Goal: Transaction & Acquisition: Download file/media

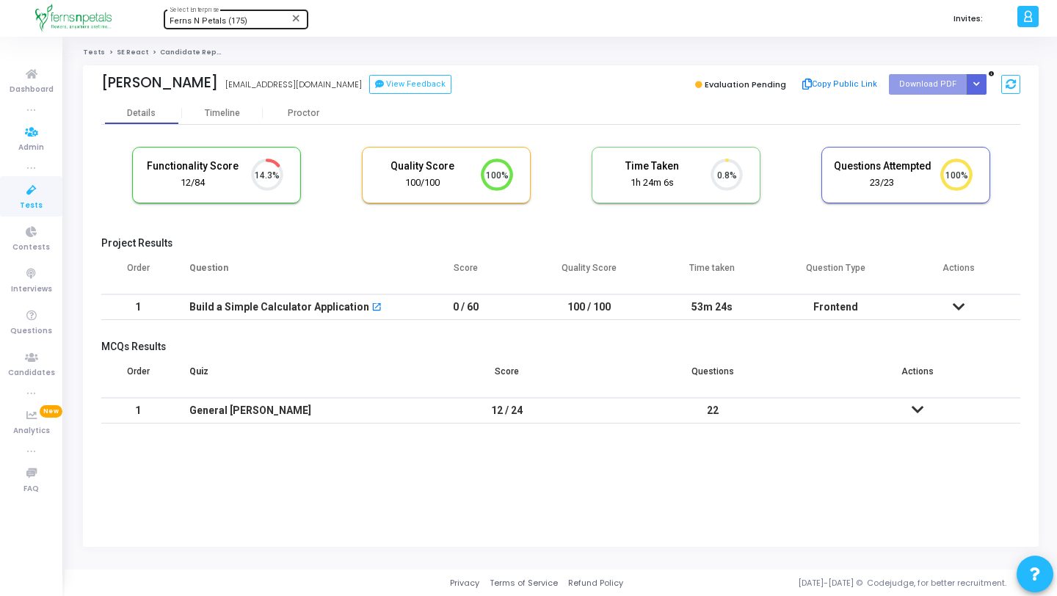
scroll to position [31, 37]
click at [194, 26] on div "Ferns N Petals (175) Select Enterprise" at bounding box center [236, 18] width 132 height 22
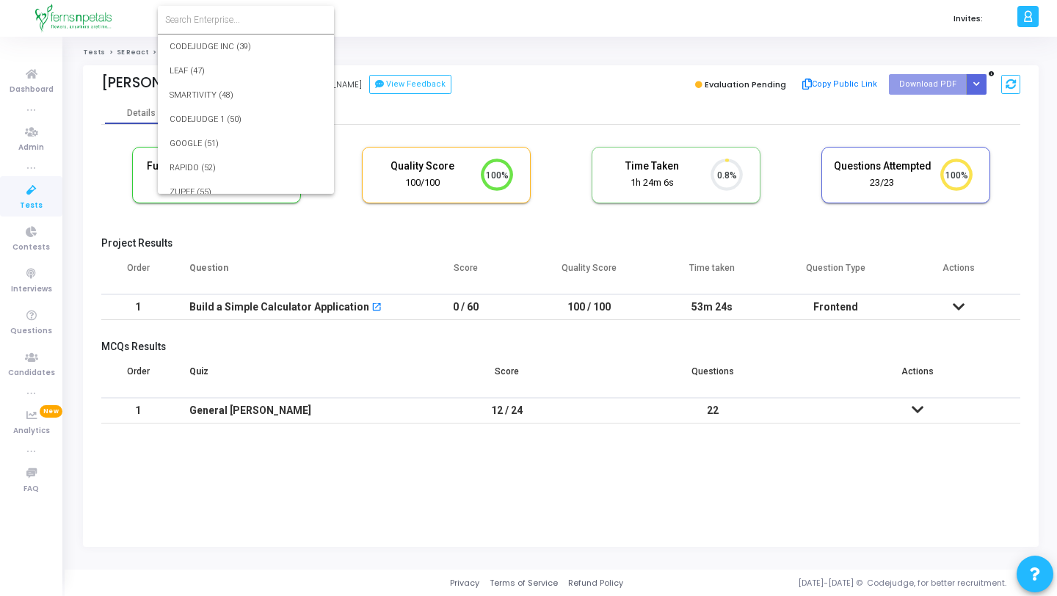
scroll to position [2878, 0]
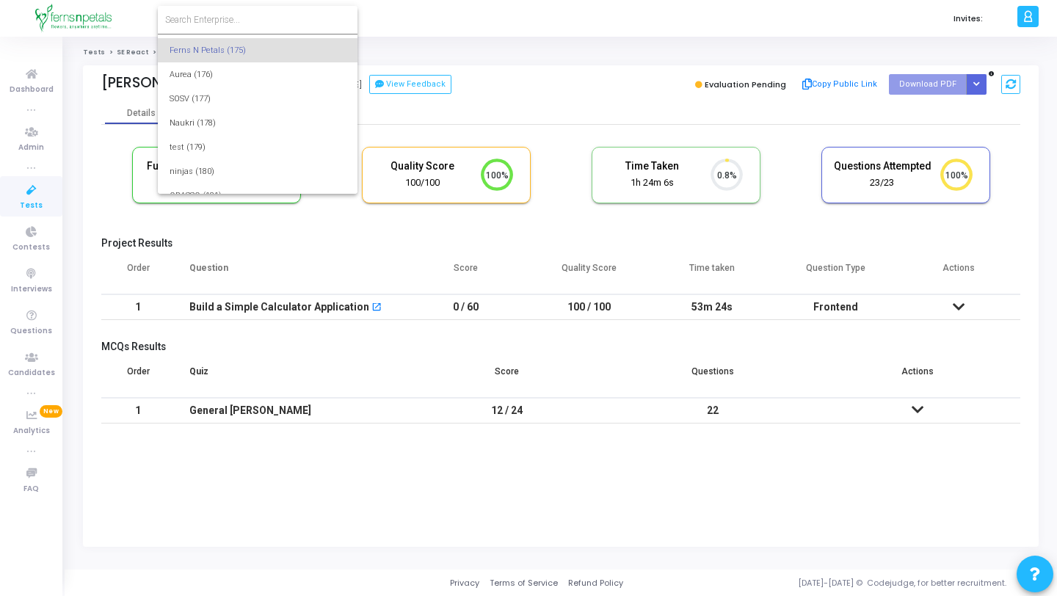
click at [205, 25] on input at bounding box center [257, 19] width 185 height 13
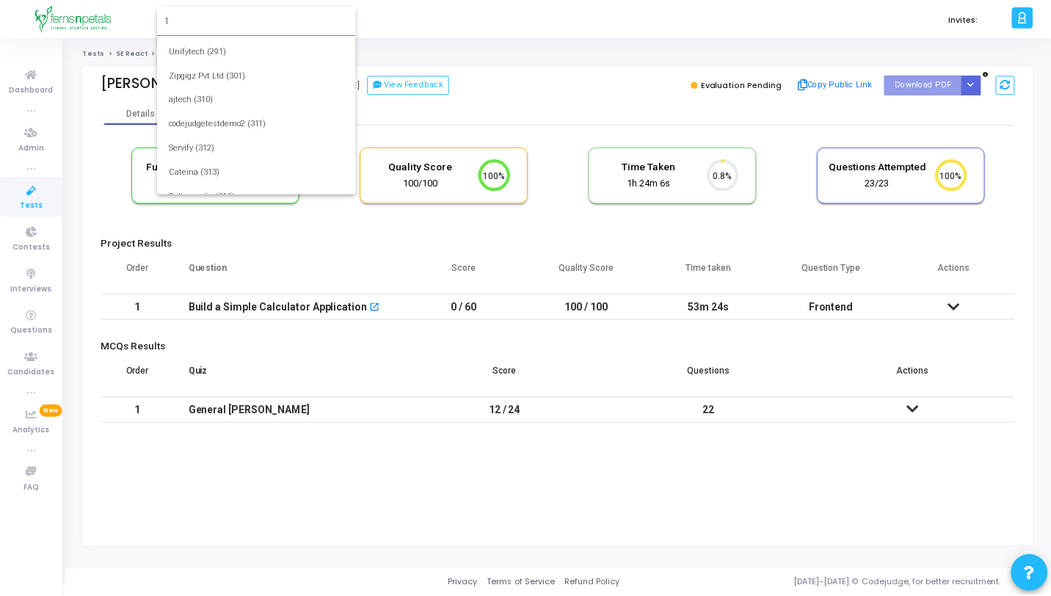
scroll to position [0, 0]
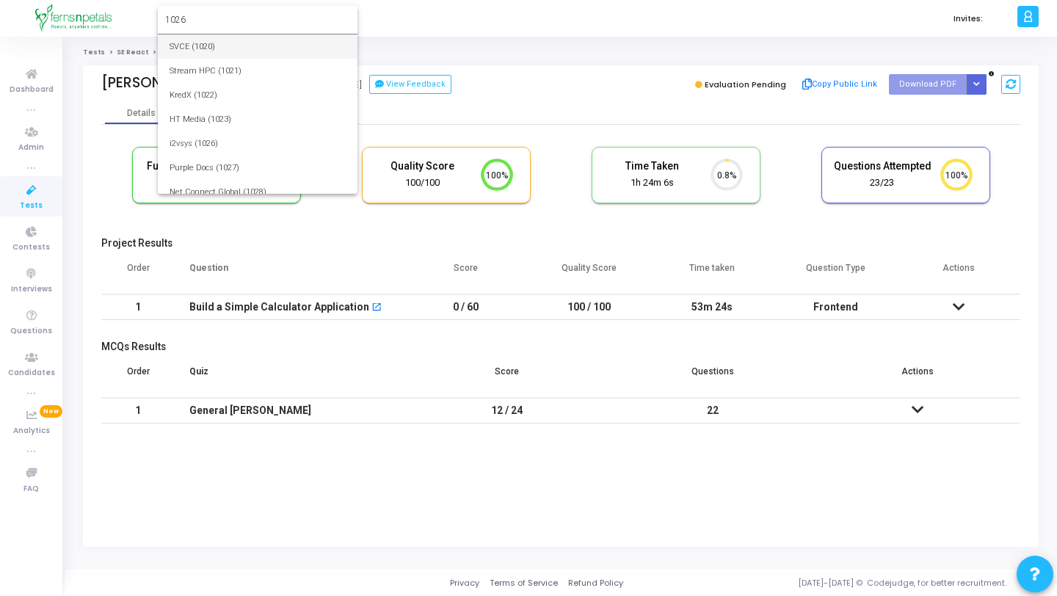
type input "1026"
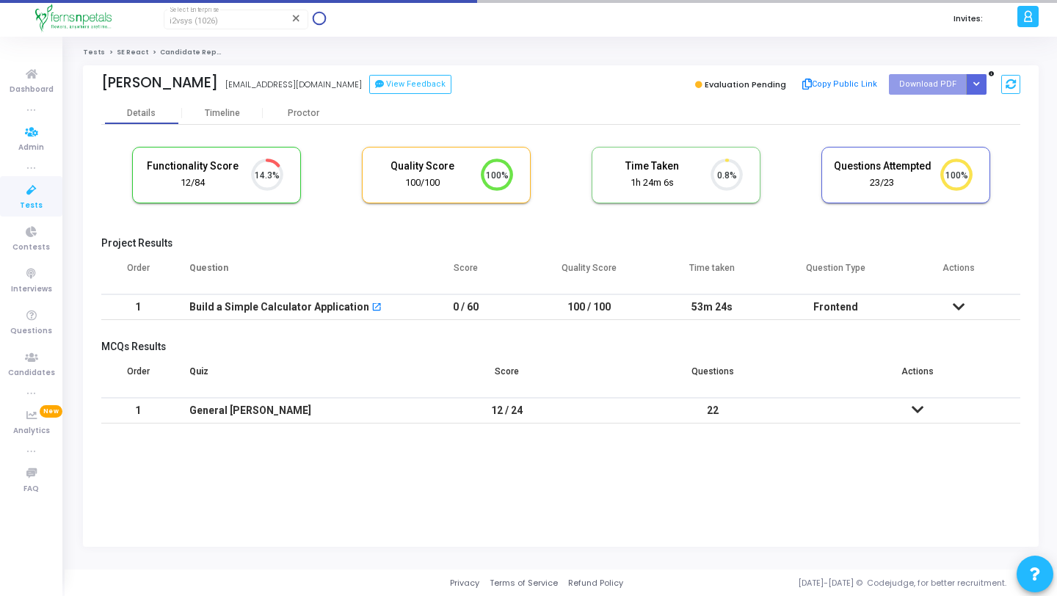
click at [46, 198] on link "Tests" at bounding box center [31, 196] width 62 height 40
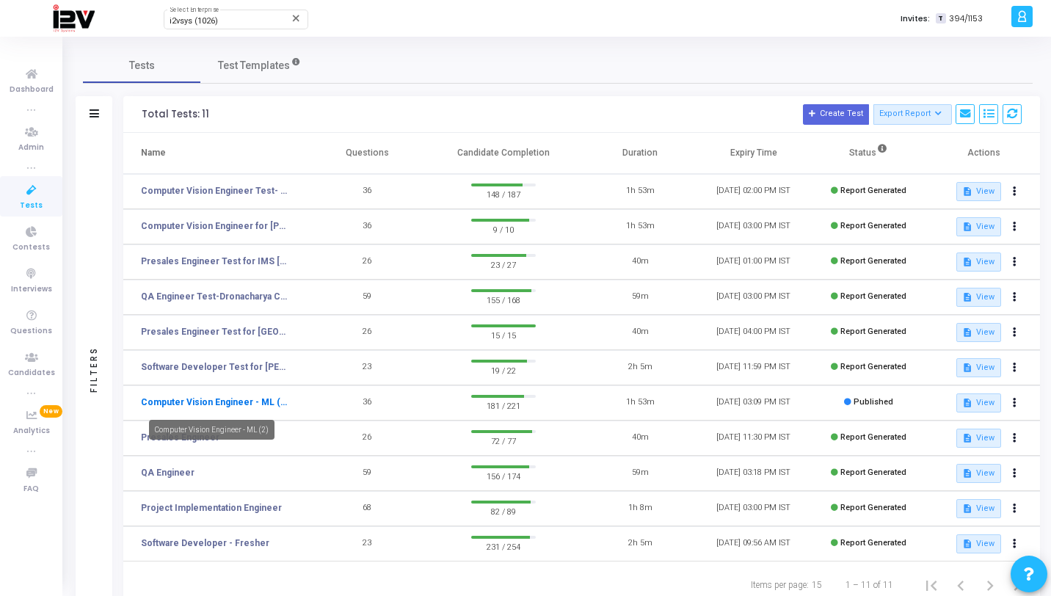
click at [249, 402] on link "Computer Vision Engineer - ML (2)" at bounding box center [214, 402] width 147 height 13
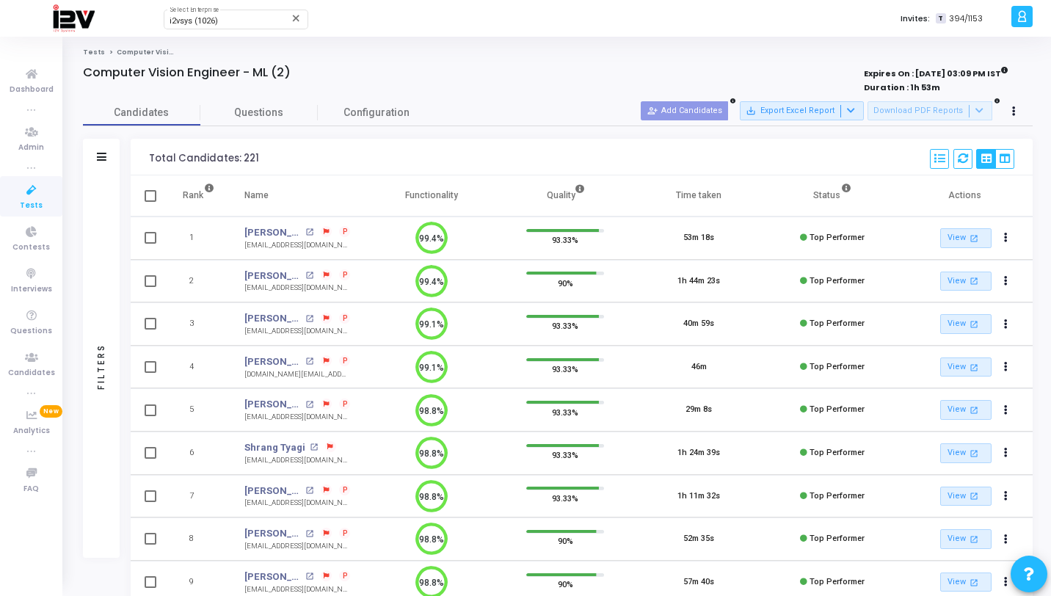
click at [961, 148] on div "Select S No Name Questions Functionality Quality Time Taken Created At Shared A…" at bounding box center [972, 158] width 84 height 32
click at [961, 159] on icon at bounding box center [963, 158] width 10 height 10
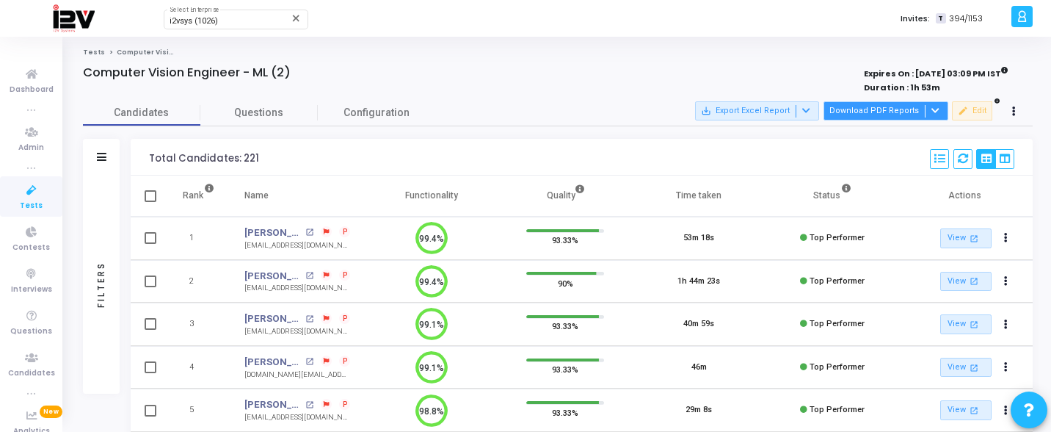
click at [910, 108] on button "Download PDF Reports" at bounding box center [885, 110] width 125 height 19
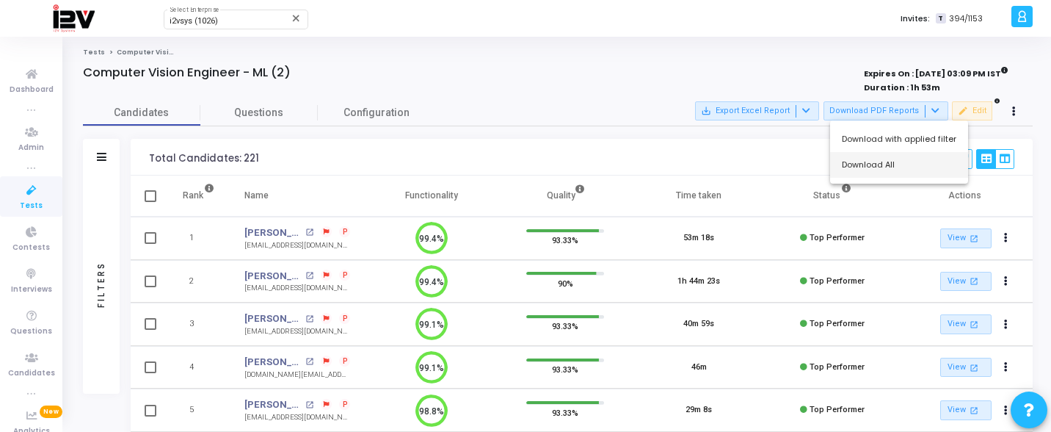
click at [862, 163] on button "Download All" at bounding box center [899, 165] width 138 height 26
